Goal: Navigation & Orientation: Understand site structure

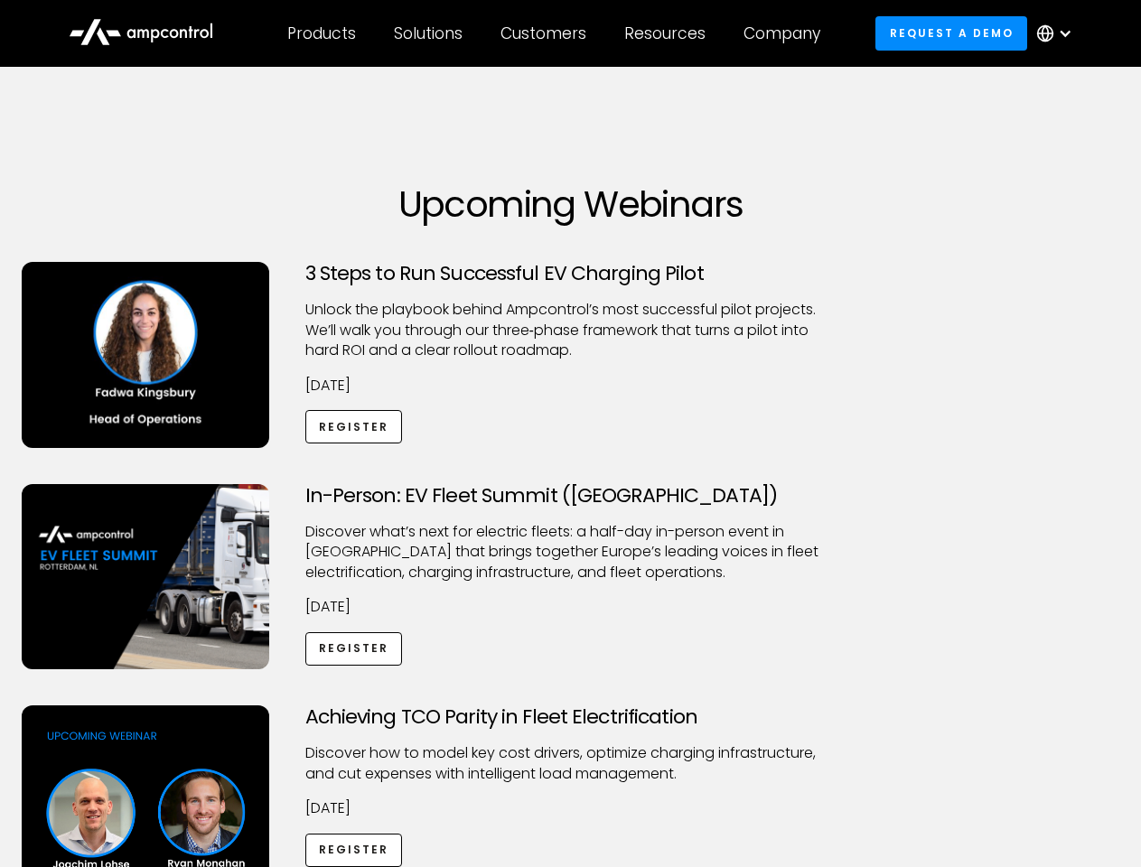
click at [556, 33] on div "Customers" at bounding box center [544, 33] width 86 height 20
click at [321, 33] on div "Products" at bounding box center [321, 33] width 69 height 20
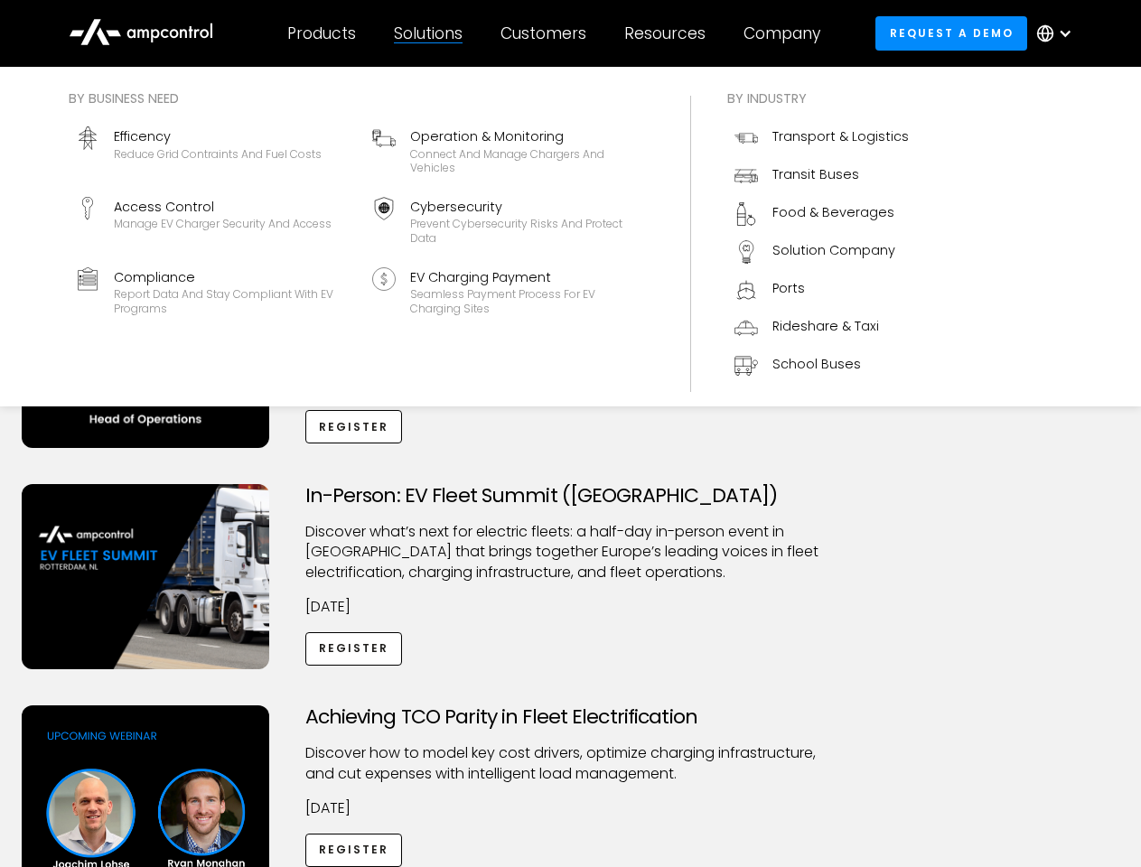
click at [429, 33] on div "Solutions" at bounding box center [428, 33] width 69 height 20
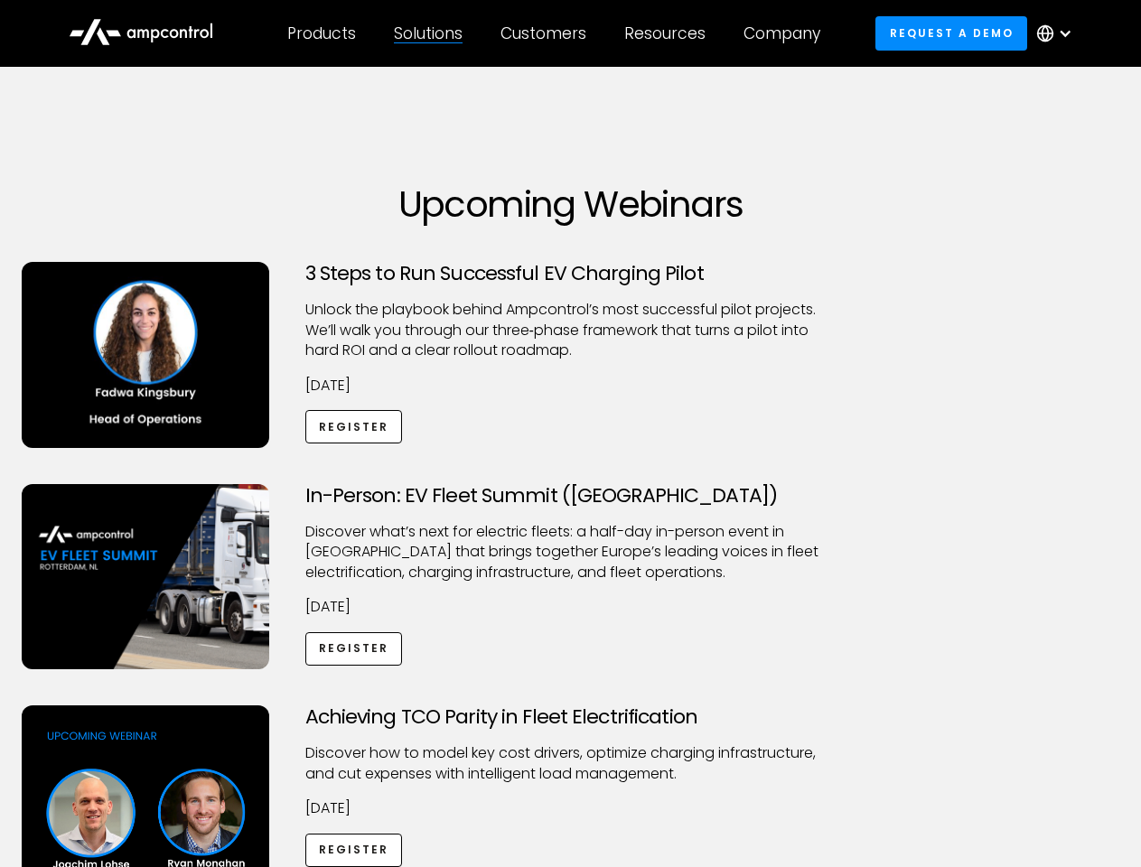
click at [547, 33] on div "Customers" at bounding box center [544, 33] width 86 height 20
click at [669, 33] on div "Resources" at bounding box center [664, 33] width 81 height 20
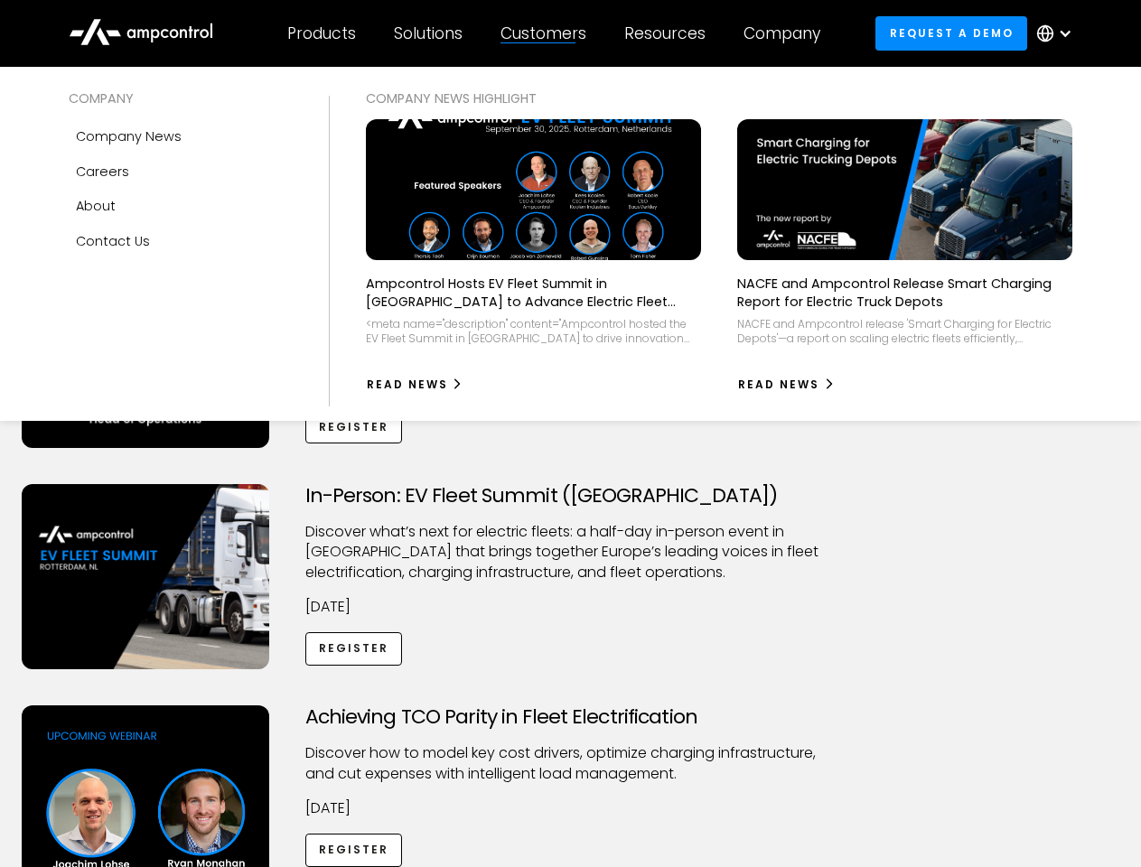
click at [788, 33] on div "Company" at bounding box center [782, 33] width 77 height 20
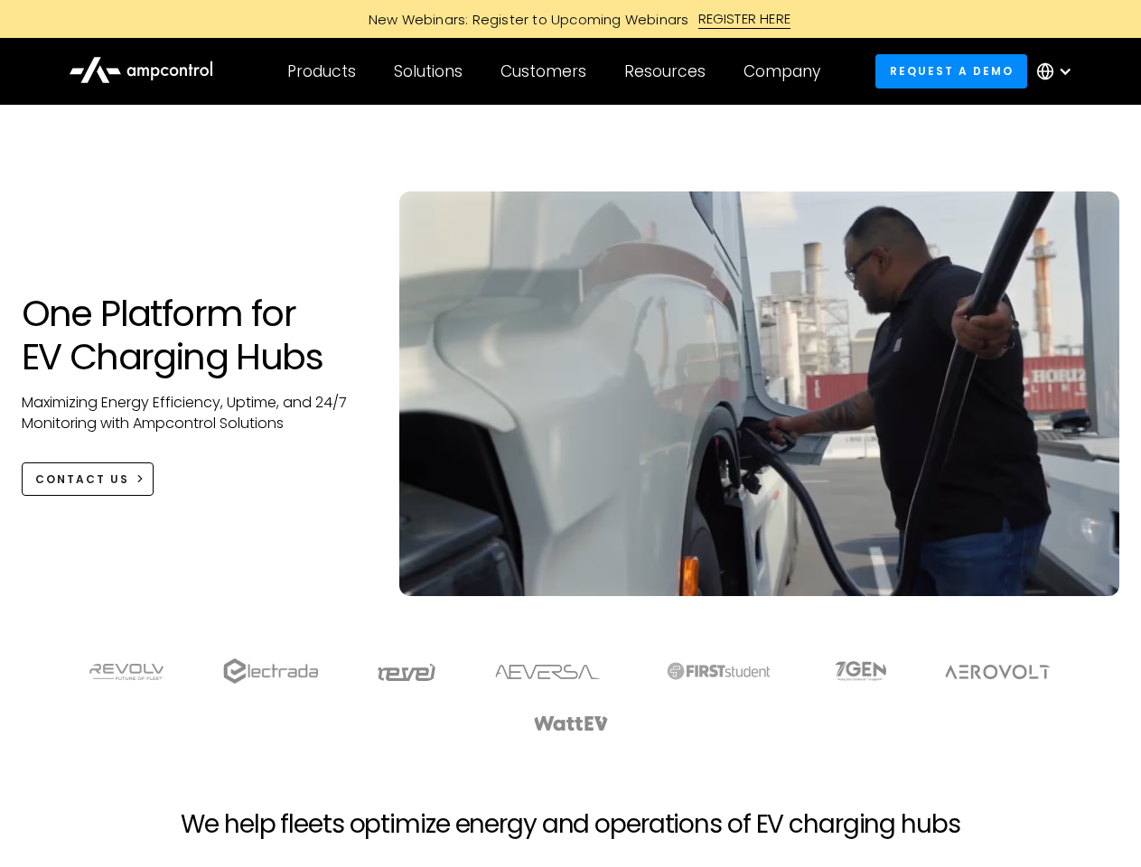
click at [556, 71] on div "Customers" at bounding box center [544, 71] width 86 height 20
click at [321, 71] on div "Products" at bounding box center [321, 71] width 69 height 20
click at [429, 71] on div "Solutions" at bounding box center [428, 71] width 69 height 20
click at [547, 71] on div "Customers" at bounding box center [544, 71] width 86 height 20
click at [669, 71] on div "Resources" at bounding box center [664, 71] width 81 height 20
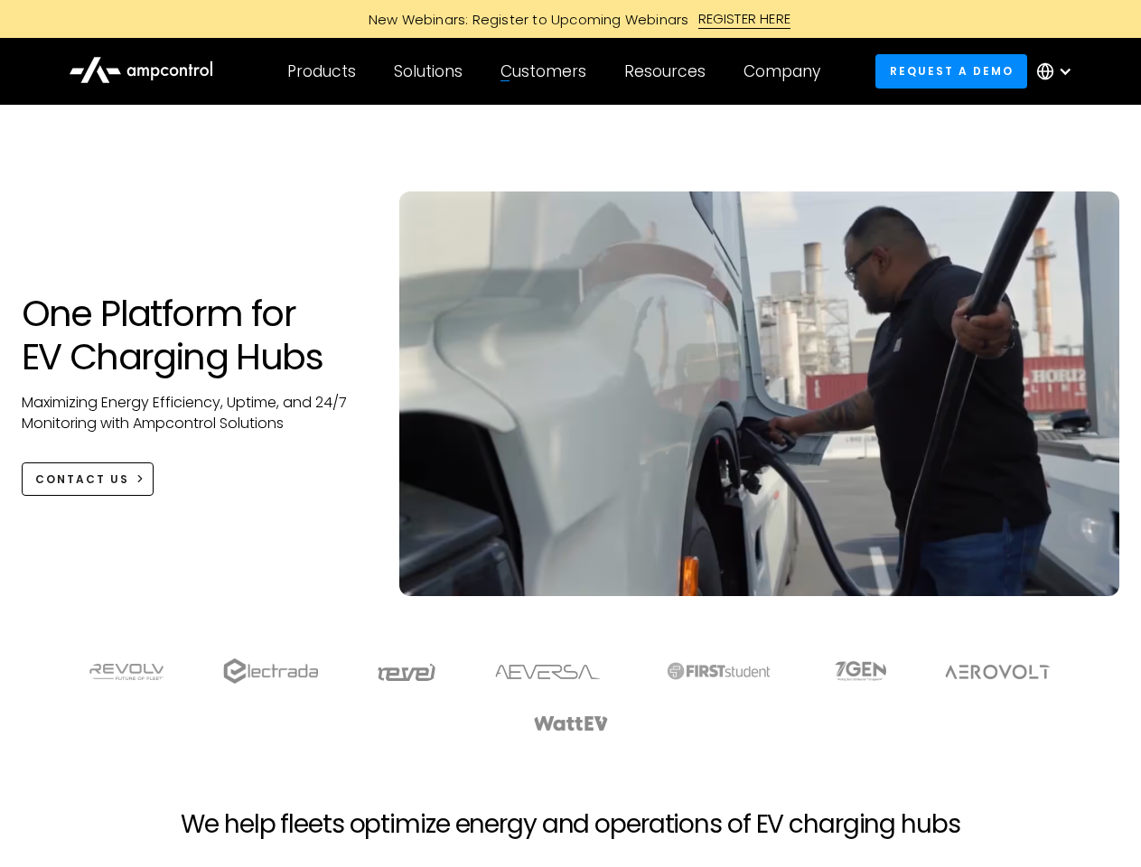
click at [788, 71] on div "Company" at bounding box center [782, 71] width 77 height 20
